Goal: Task Accomplishment & Management: Manage account settings

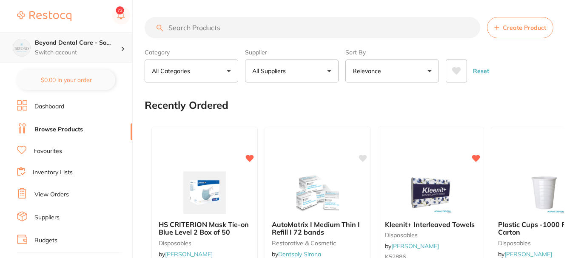
click at [94, 56] on p "Switch account" at bounding box center [78, 52] width 86 height 9
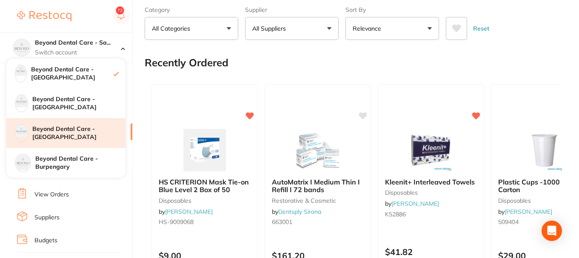
click at [84, 134] on h4 "Beyond Dental Care - [GEOGRAPHIC_DATA]" at bounding box center [78, 133] width 93 height 17
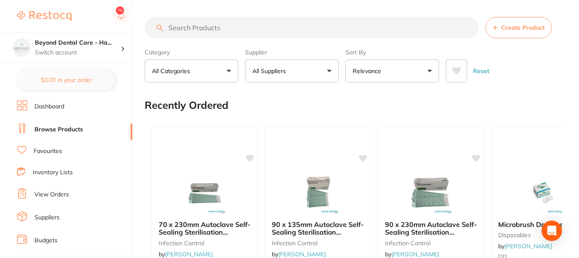
click at [193, 31] on input "search" at bounding box center [312, 27] width 334 height 21
type input "xray"
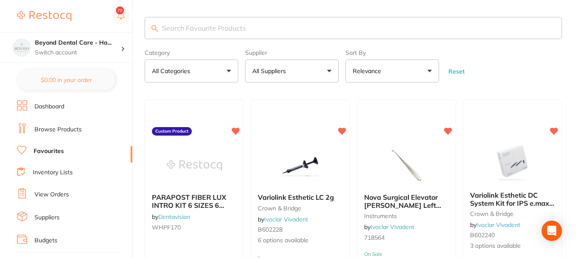
click at [254, 30] on input "search" at bounding box center [353, 28] width 417 height 22
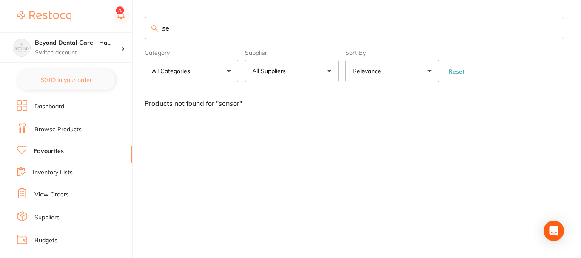
type input "s"
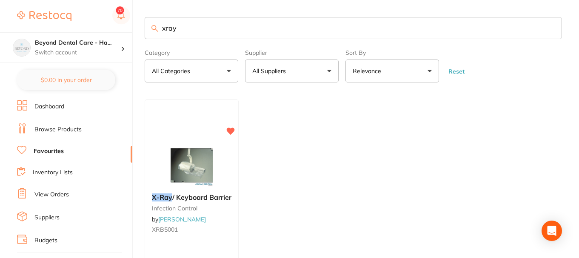
click at [194, 33] on input "xray" at bounding box center [353, 28] width 417 height 22
type input "x"
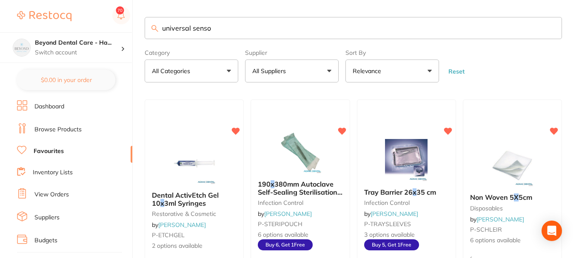
type input "universal sensor"
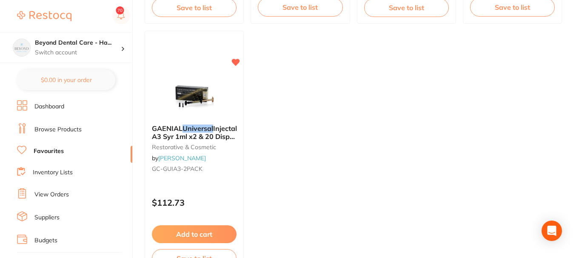
scroll to position [340, 0]
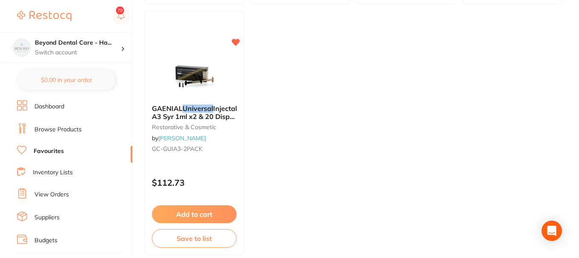
click at [51, 127] on link "Browse Products" at bounding box center [57, 129] width 47 height 9
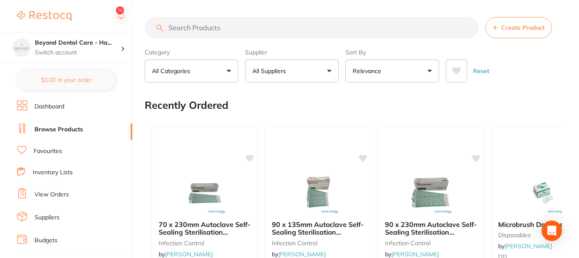
click at [184, 30] on input "search" at bounding box center [312, 27] width 334 height 21
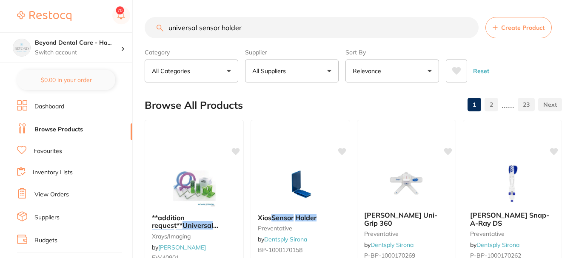
type input "universal sensor holder"
click at [330, 70] on button "All Suppliers" at bounding box center [292, 71] width 94 height 23
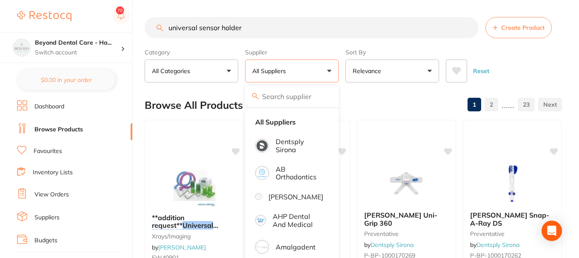
click at [330, 70] on button "All Suppliers" at bounding box center [292, 71] width 94 height 23
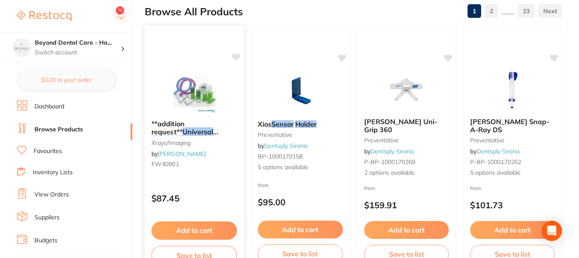
scroll to position [136, 0]
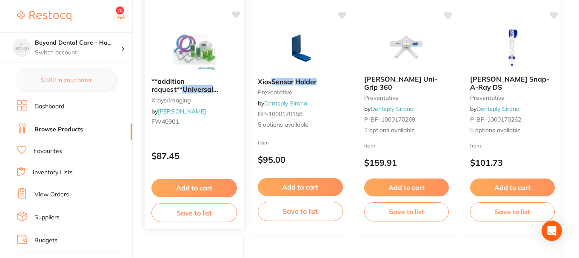
click at [216, 122] on small "FW40901" at bounding box center [193, 121] width 85 height 7
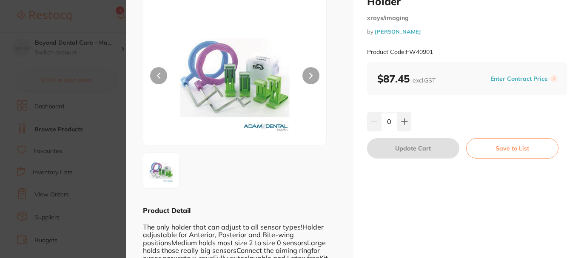
scroll to position [83, 0]
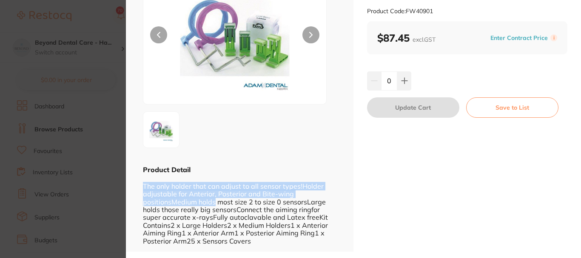
drag, startPoint x: 145, startPoint y: 188, endPoint x: 216, endPoint y: 206, distance: 73.2
click at [216, 206] on div "The only holder that can adjust to all sensor types!Holder adjustable for Anter…" at bounding box center [239, 209] width 193 height 71
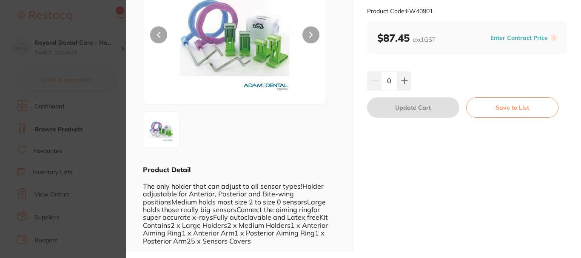
click at [213, 213] on div "The only holder that can adjust to all sensor types!Holder adjustable for Anter…" at bounding box center [239, 209] width 193 height 71
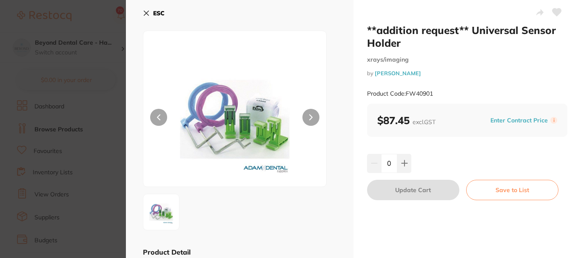
scroll to position [0, 0]
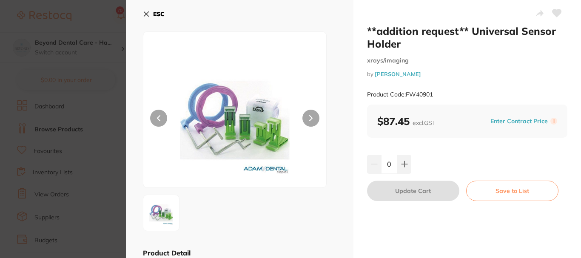
click at [148, 16] on icon at bounding box center [146, 14] width 5 height 5
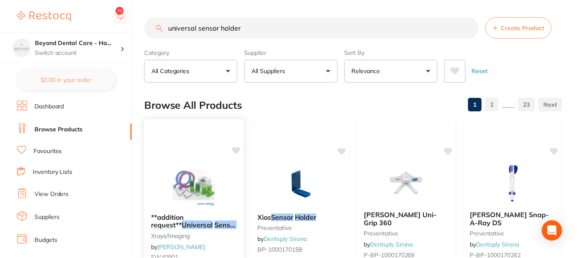
scroll to position [136, 0]
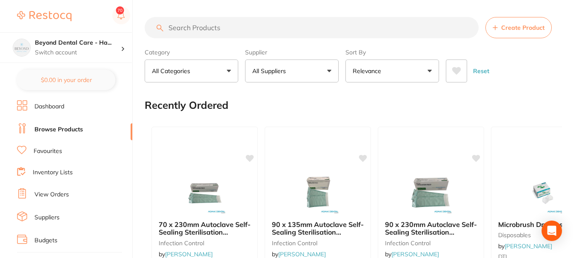
click at [199, 29] on input "search" at bounding box center [312, 27] width 334 height 21
click at [114, 46] on h4 "Beyond Dental Care - Ha..." at bounding box center [78, 43] width 86 height 9
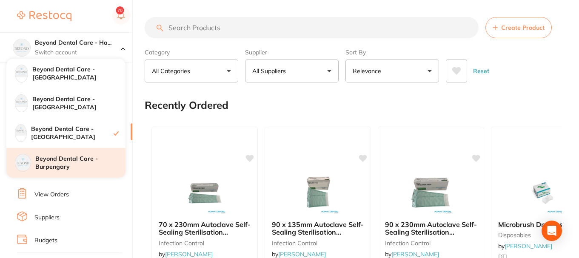
click at [74, 158] on h4 "Beyond Dental Care - Burpengary" at bounding box center [80, 163] width 90 height 17
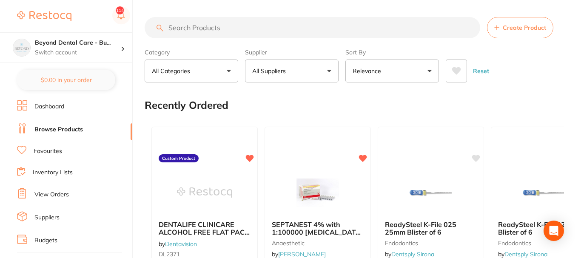
drag, startPoint x: 226, startPoint y: 29, endPoint x: 265, endPoint y: 28, distance: 39.1
click at [227, 29] on input "search" at bounding box center [312, 27] width 335 height 21
paste input "BR-5150769"
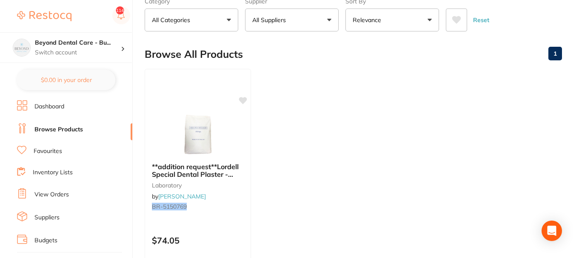
scroll to position [43, 0]
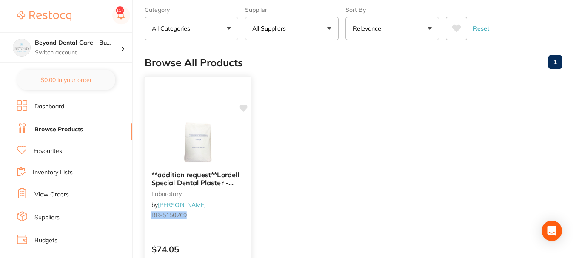
type input "BR-5150769"
click at [243, 108] on icon at bounding box center [243, 108] width 8 height 7
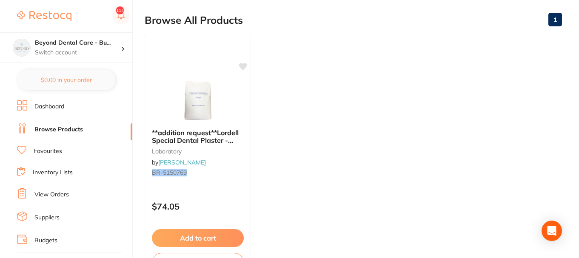
scroll to position [128, 0]
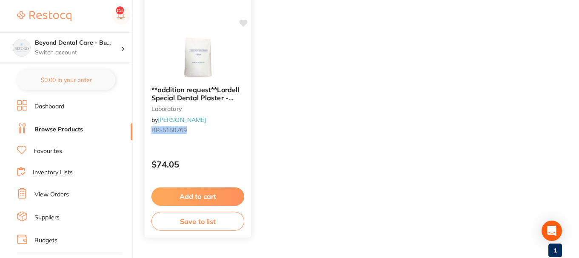
click at [196, 221] on button "Save to list" at bounding box center [197, 221] width 93 height 19
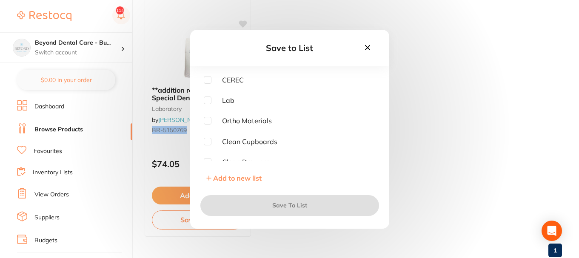
click at [207, 102] on input "checkbox" at bounding box center [208, 100] width 8 height 8
checkbox input "true"
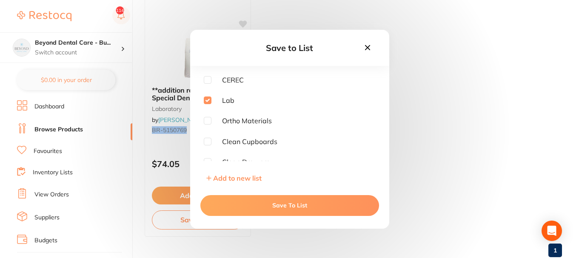
click at [263, 202] on button "Save To List" at bounding box center [289, 205] width 179 height 20
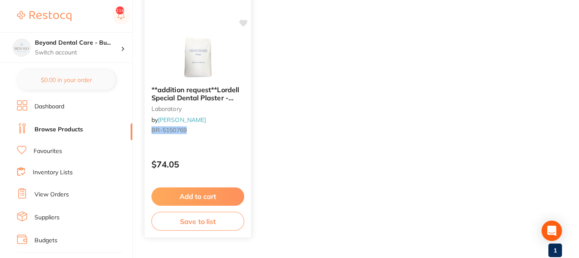
click at [244, 21] on icon at bounding box center [243, 23] width 8 height 7
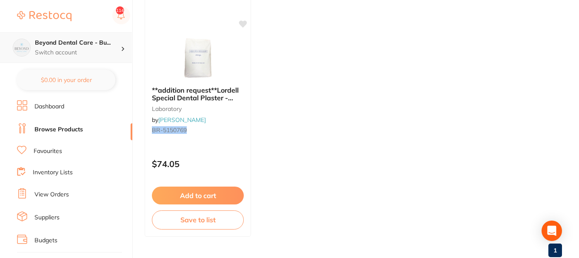
click at [87, 51] on p "Switch account" at bounding box center [78, 52] width 86 height 9
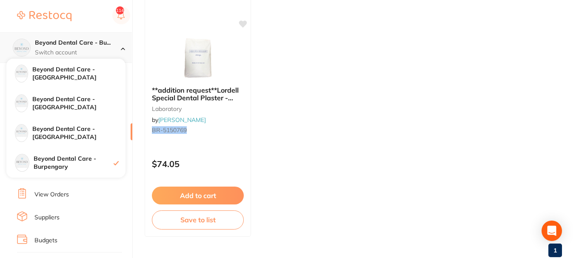
click at [119, 47] on div "Beyond Dental Care - Bu... Switch account" at bounding box center [78, 48] width 86 height 18
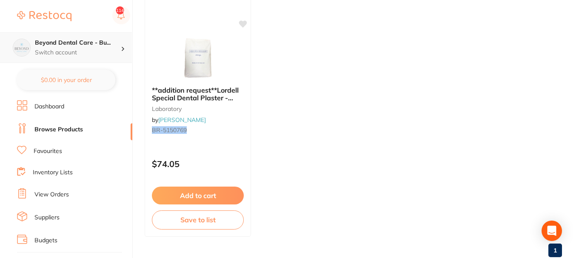
click at [85, 37] on div "Beyond Dental Care - Bu... Switch account" at bounding box center [66, 47] width 132 height 31
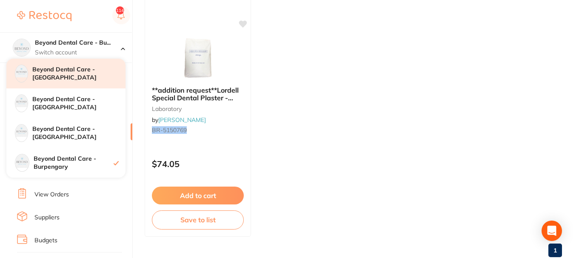
click at [85, 71] on h4 "Beyond Dental Care - [GEOGRAPHIC_DATA]" at bounding box center [78, 73] width 93 height 17
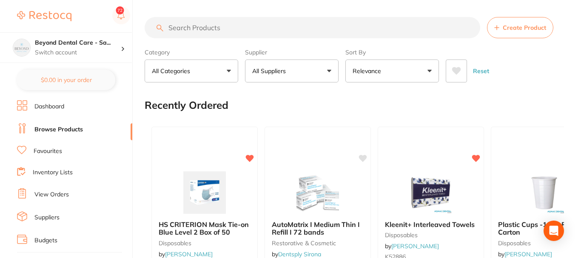
click at [56, 168] on link "Inventory Lists" at bounding box center [53, 172] width 40 height 9
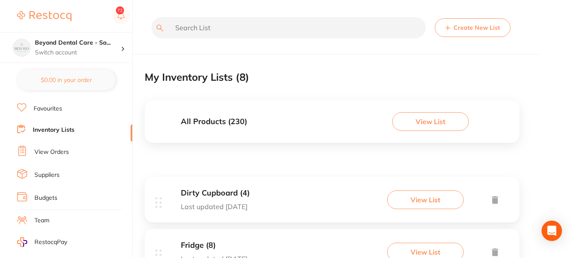
click at [247, 28] on input "text" at bounding box center [288, 27] width 274 height 21
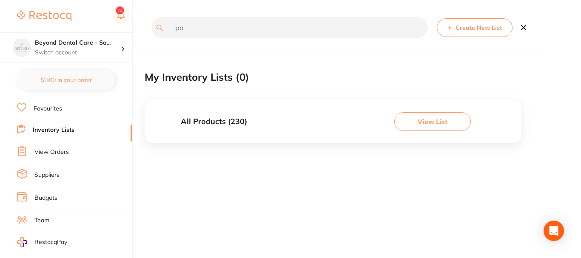
type input "p"
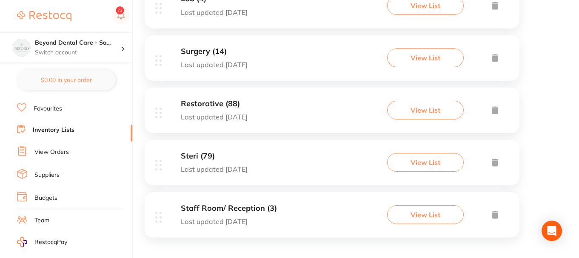
scroll to position [355, 0]
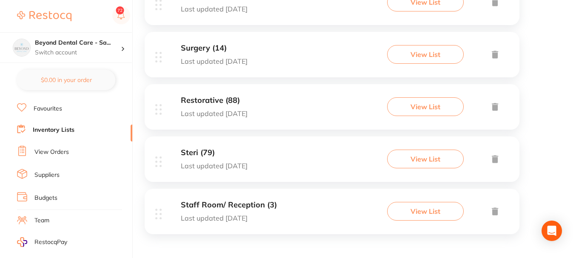
click at [227, 150] on h3 "Steri (79)" at bounding box center [214, 152] width 67 height 9
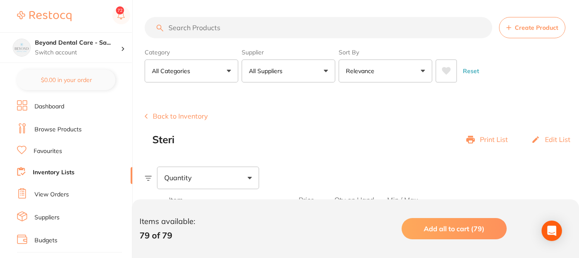
click at [51, 132] on link "Browse Products" at bounding box center [57, 129] width 47 height 9
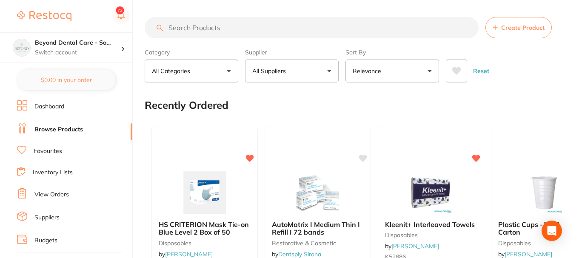
click at [227, 28] on input "search" at bounding box center [312, 27] width 334 height 21
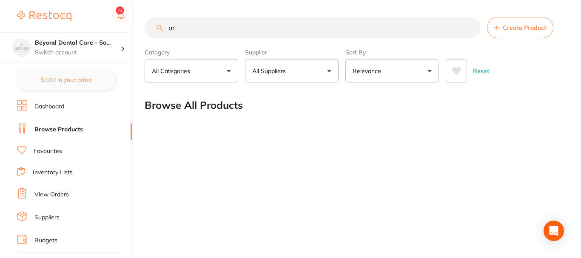
type input "o"
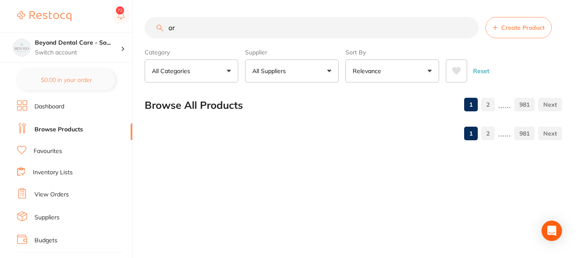
type input "o"
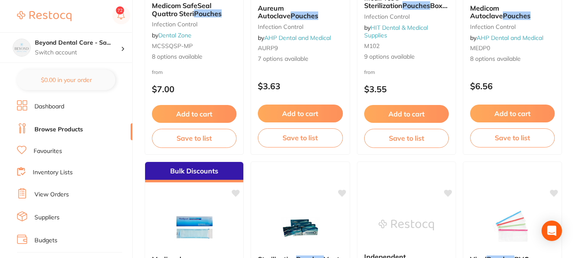
scroll to position [723, 0]
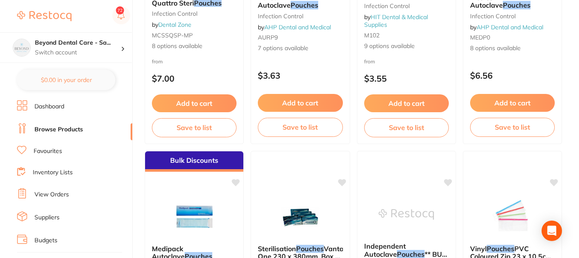
type input "pouches"
click at [50, 151] on link "Favourites" at bounding box center [48, 151] width 28 height 9
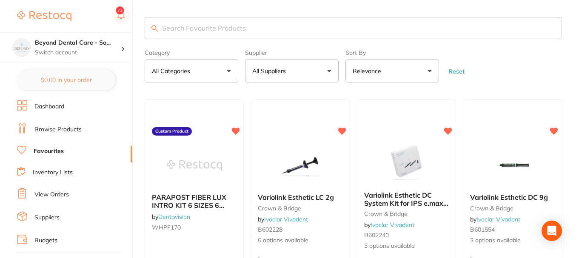
click at [201, 32] on input "search" at bounding box center [353, 28] width 417 height 22
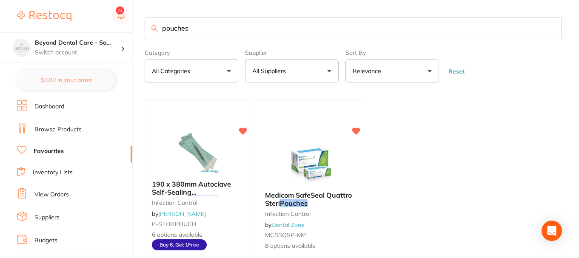
type input "pouches"
